Goal: Information Seeking & Learning: Learn about a topic

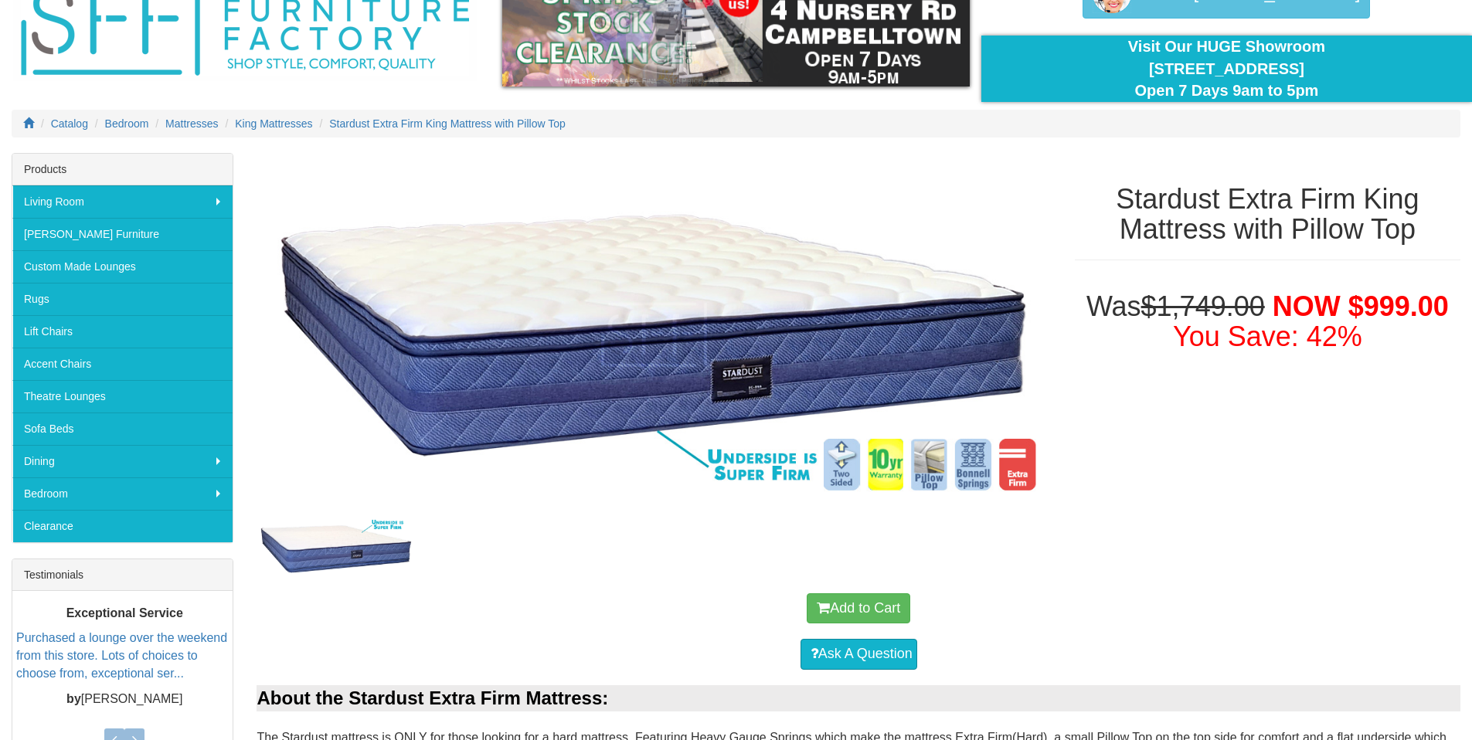
scroll to position [209, 0]
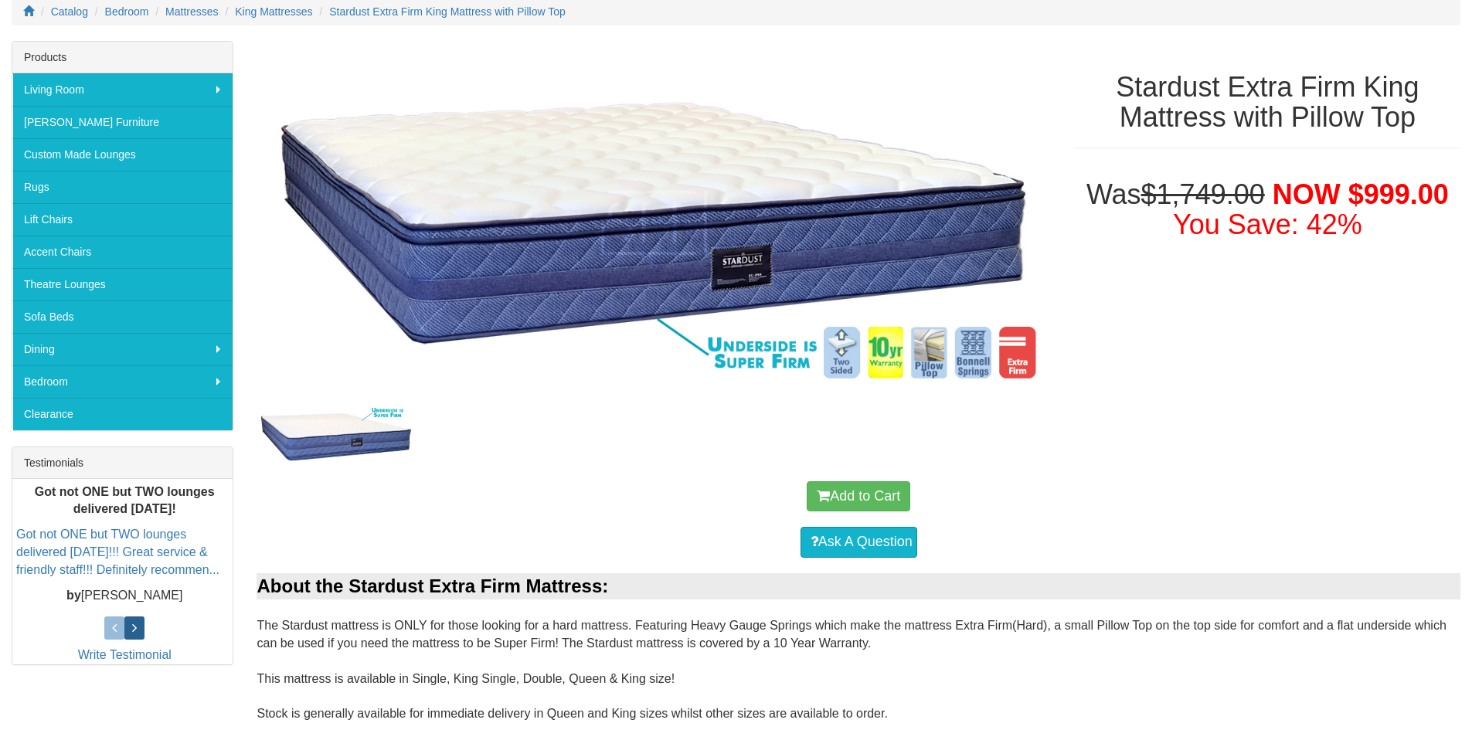
click at [138, 629] on link at bounding box center [134, 628] width 20 height 23
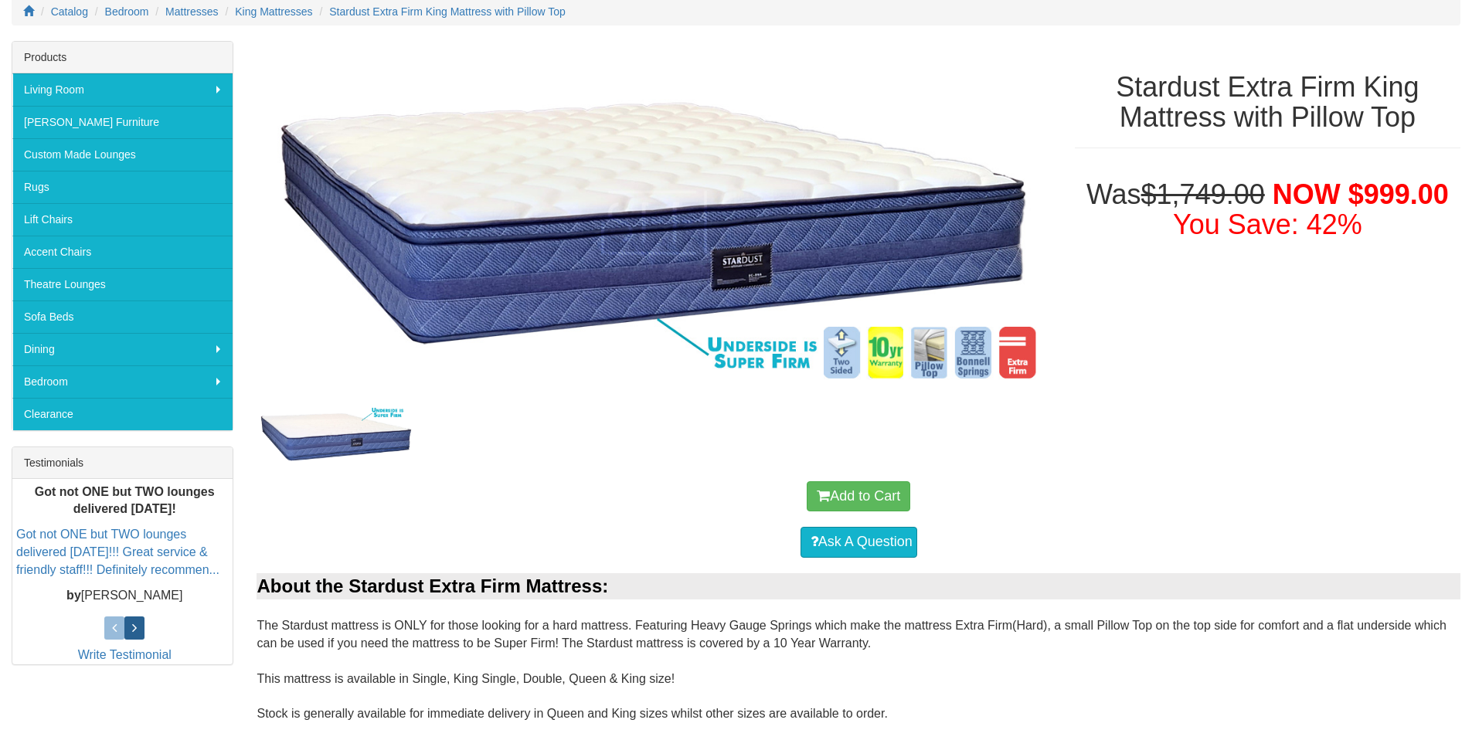
click at [138, 629] on link at bounding box center [134, 628] width 20 height 23
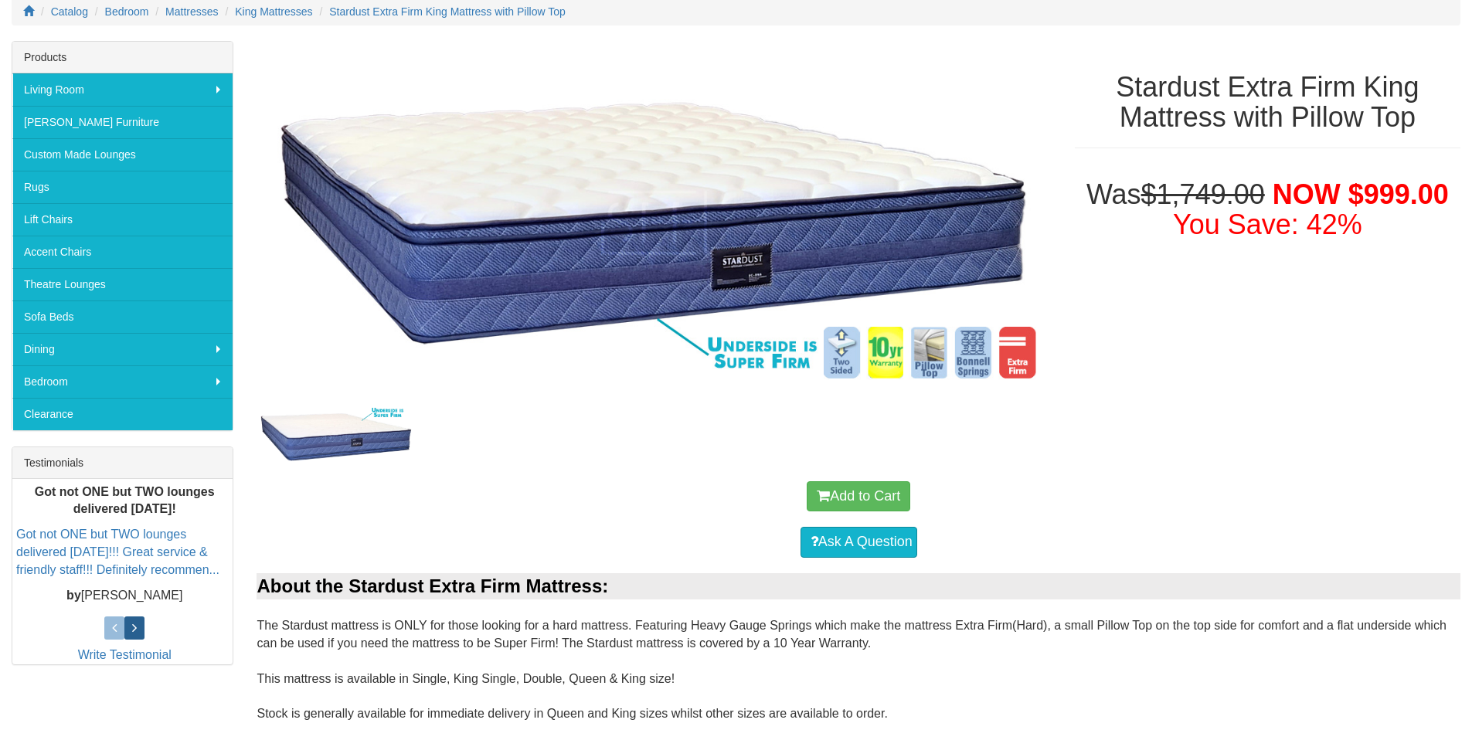
click at [138, 629] on link at bounding box center [134, 628] width 20 height 23
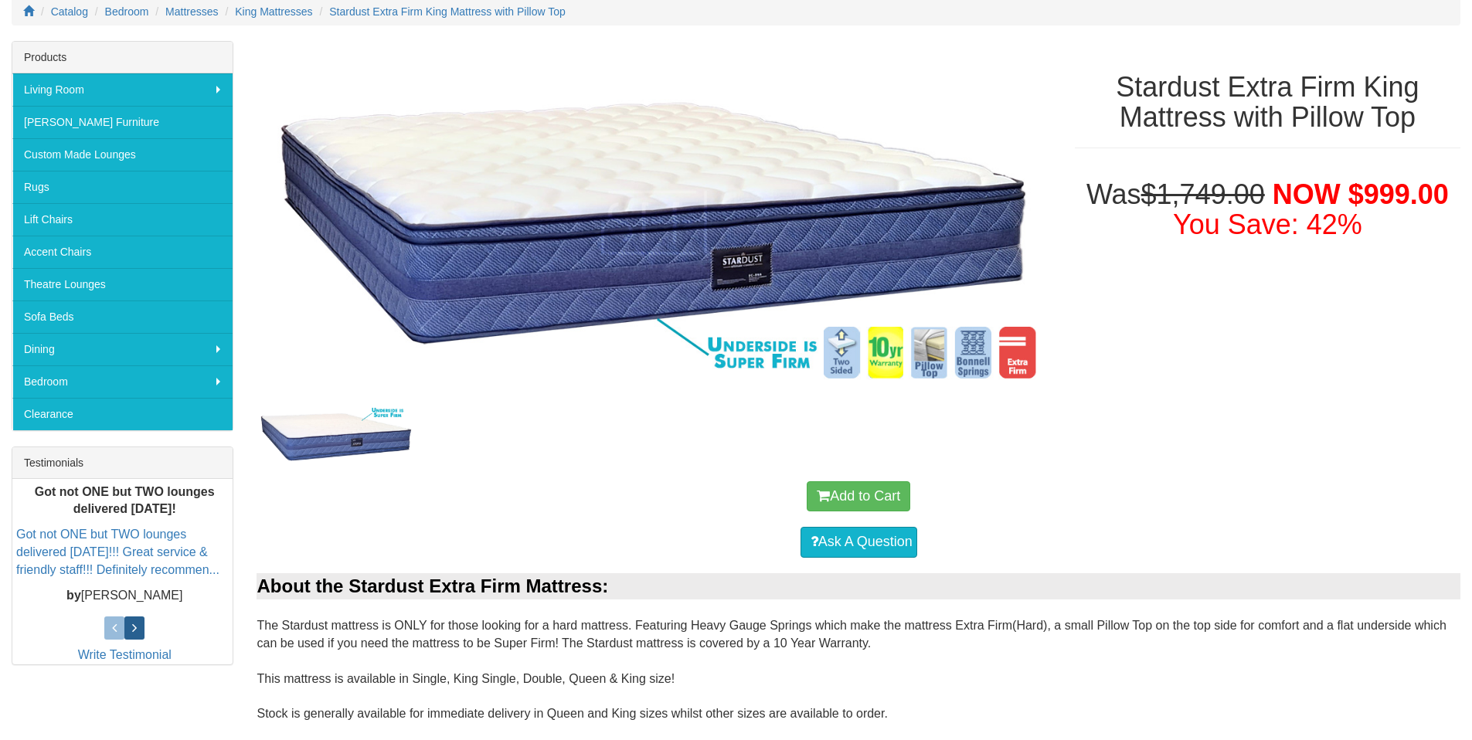
click at [138, 629] on link at bounding box center [134, 628] width 20 height 23
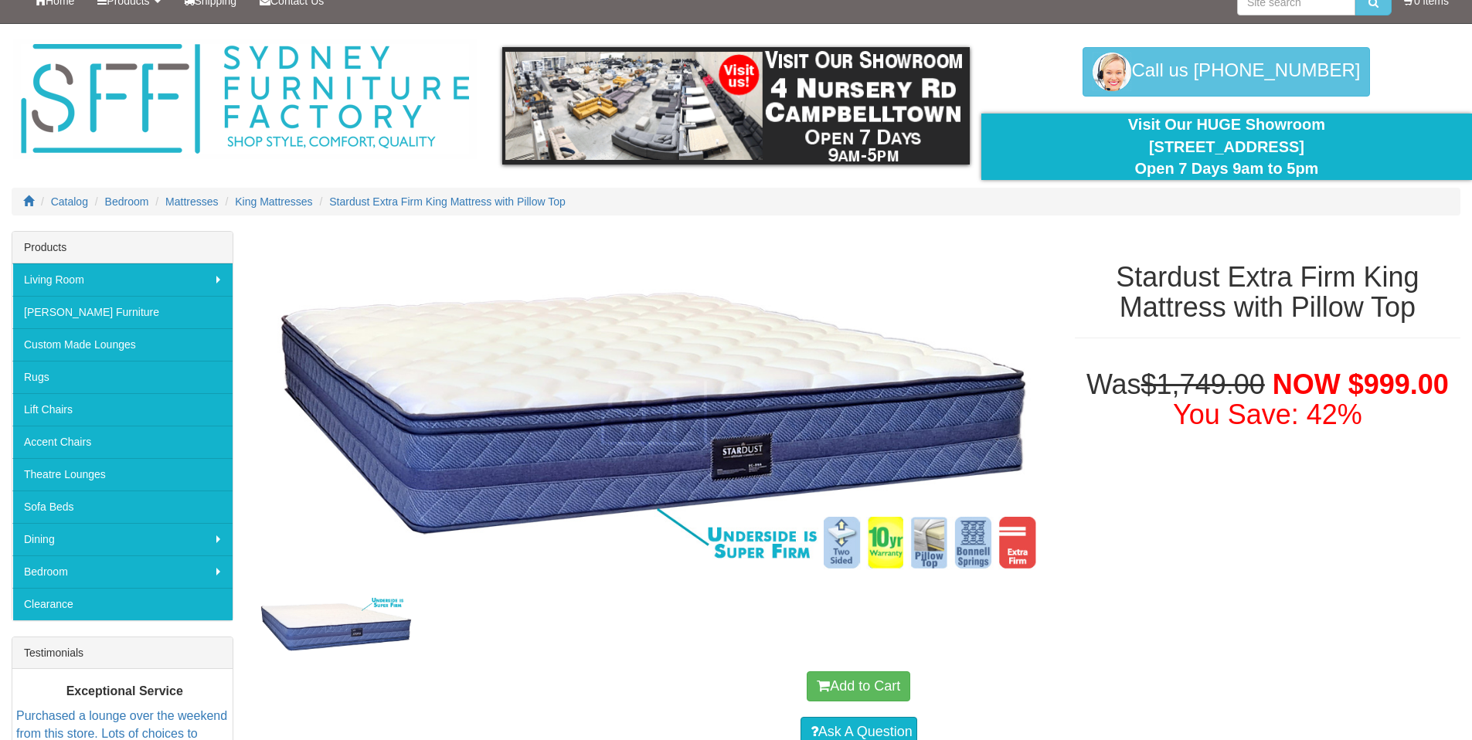
scroll to position [0, 0]
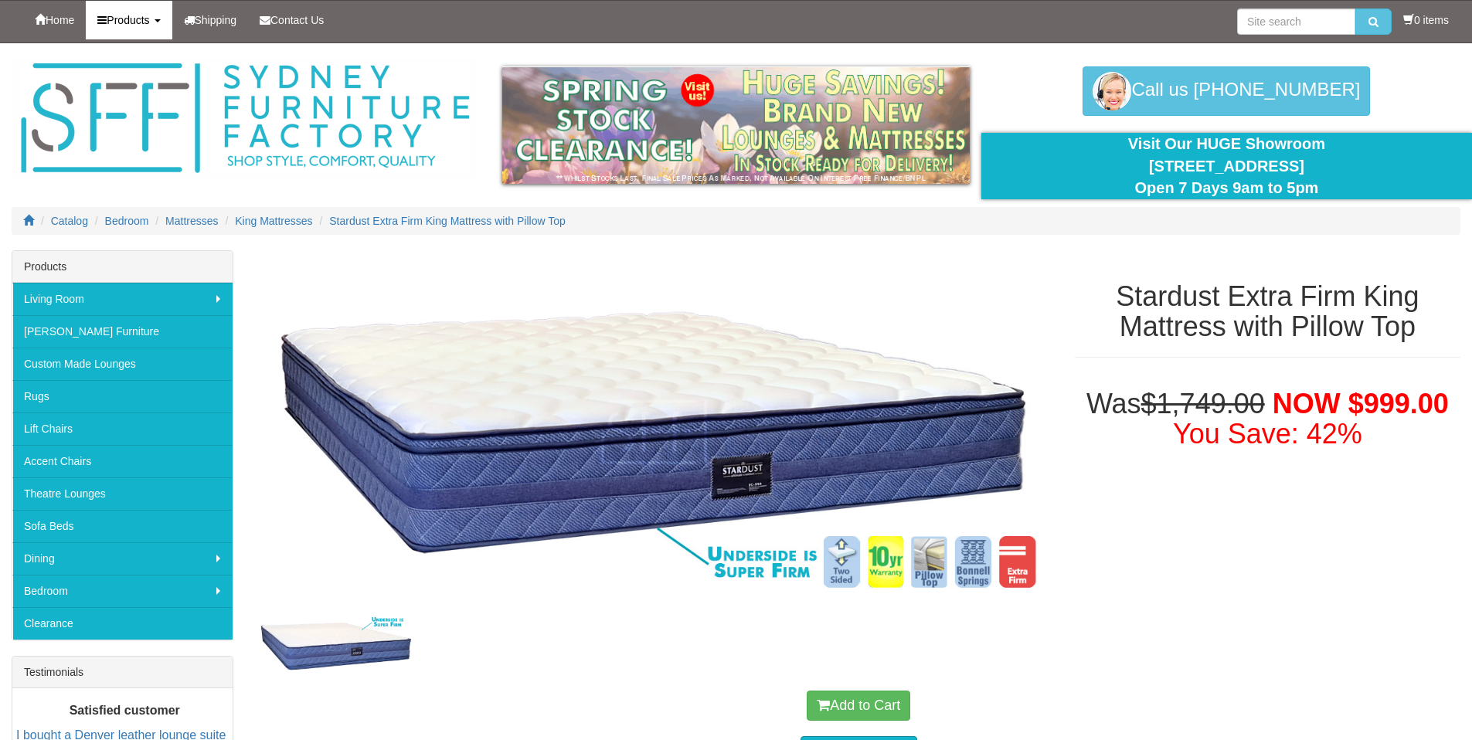
click at [161, 22] on b at bounding box center [158, 20] width 6 height 3
